Goal: Information Seeking & Learning: Learn about a topic

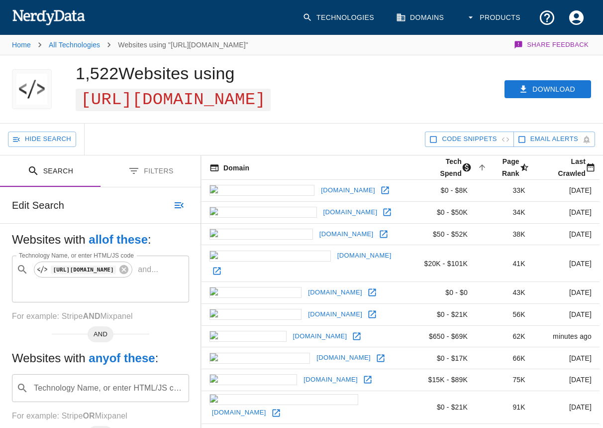
click at [380, 185] on icon at bounding box center [385, 190] width 10 height 10
click at [382, 208] on icon at bounding box center [387, 212] width 10 height 10
click at [379, 229] on icon at bounding box center [384, 234] width 10 height 10
click at [222, 266] on icon at bounding box center [217, 271] width 10 height 10
click at [369, 289] on icon at bounding box center [372, 292] width 7 height 7
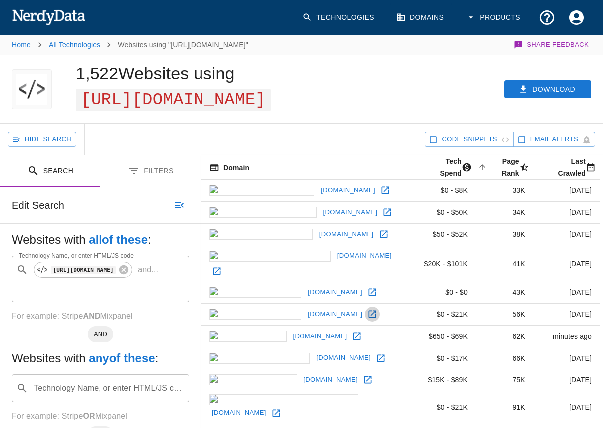
click at [367, 309] on icon at bounding box center [372, 314] width 10 height 10
click at [354, 332] on icon at bounding box center [357, 335] width 7 height 7
click at [376, 353] on icon at bounding box center [381, 358] width 10 height 10
click at [363, 374] on icon at bounding box center [368, 379] width 10 height 10
click at [281, 408] on icon at bounding box center [276, 413] width 10 height 10
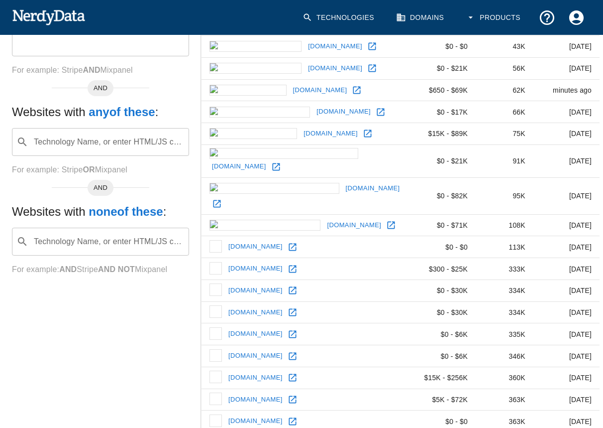
scroll to position [253, 0]
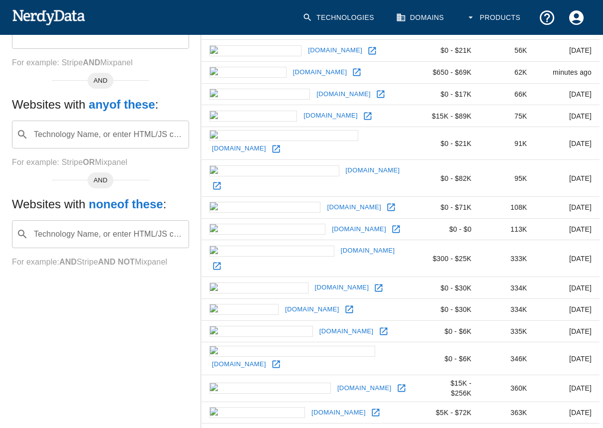
click at [386, 202] on icon at bounding box center [391, 207] width 10 height 10
click at [391, 224] on icon at bounding box center [396, 229] width 10 height 10
click at [222, 261] on icon at bounding box center [217, 266] width 10 height 10
click at [375, 284] on icon at bounding box center [378, 287] width 7 height 7
click at [346, 306] on icon at bounding box center [349, 309] width 7 height 7
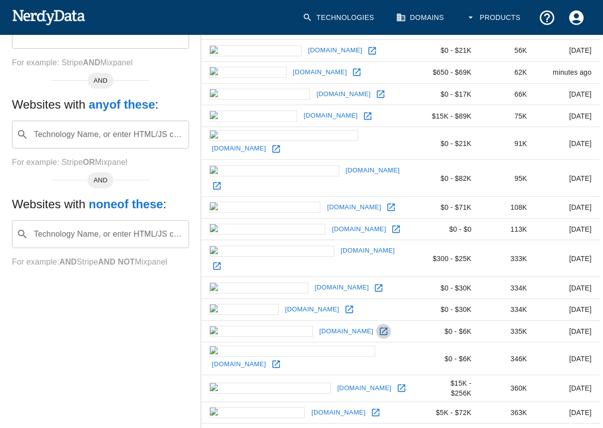
click at [379, 326] on icon at bounding box center [384, 331] width 10 height 10
click at [280, 360] on icon at bounding box center [275, 363] width 7 height 7
click at [397, 383] on icon at bounding box center [402, 388] width 10 height 10
click at [371, 407] on icon at bounding box center [376, 412] width 10 height 10
